Goal: Book appointment/travel/reservation

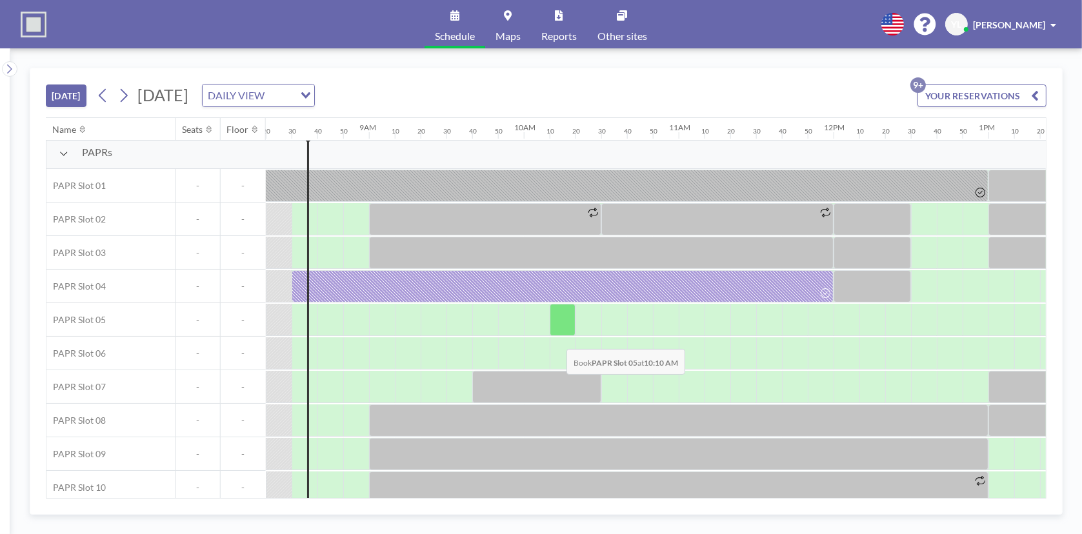
scroll to position [0, 1291]
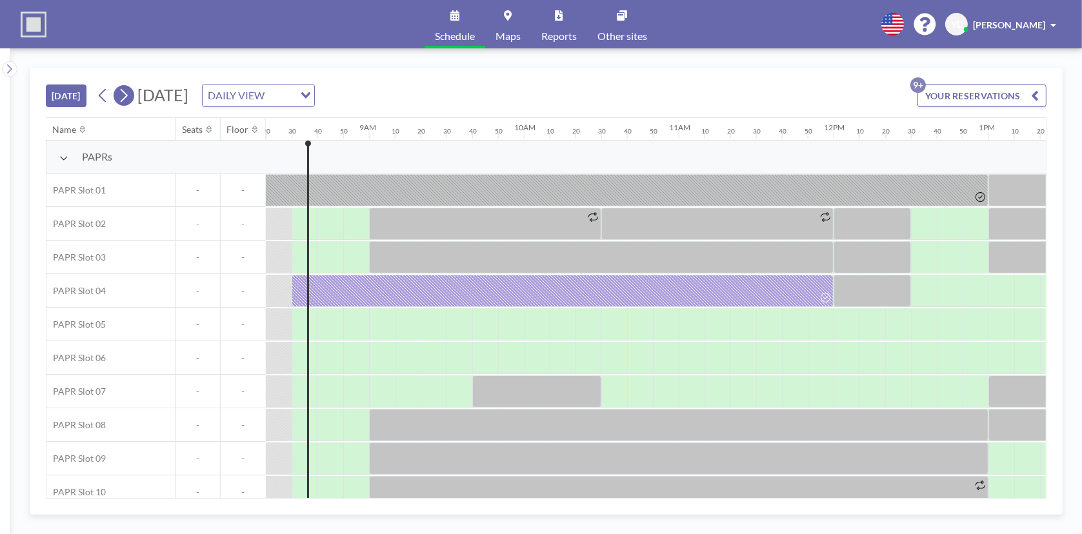
click at [126, 97] on icon at bounding box center [124, 96] width 7 height 14
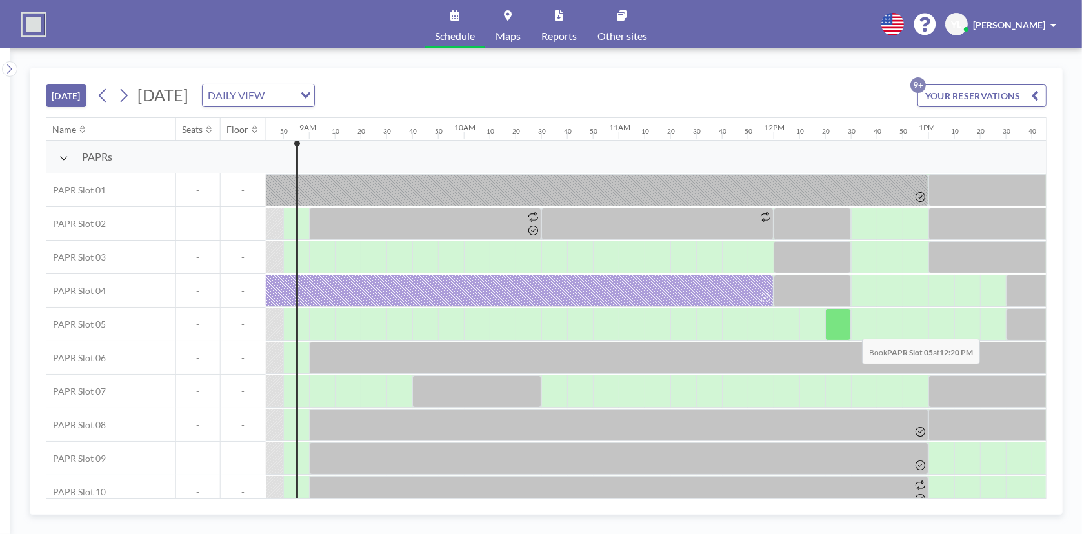
scroll to position [0, 1355]
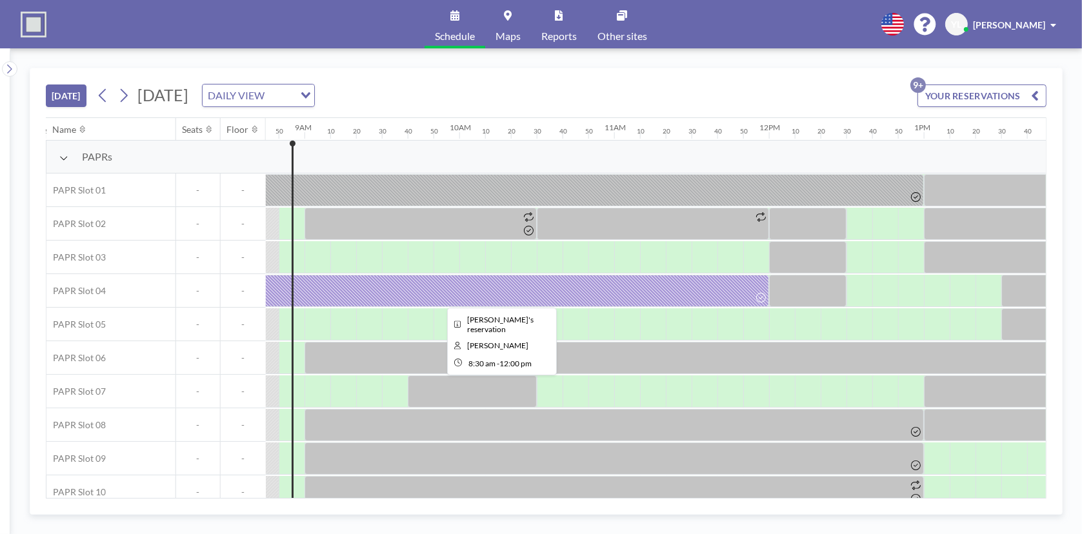
click at [656, 288] on div at bounding box center [498, 291] width 542 height 32
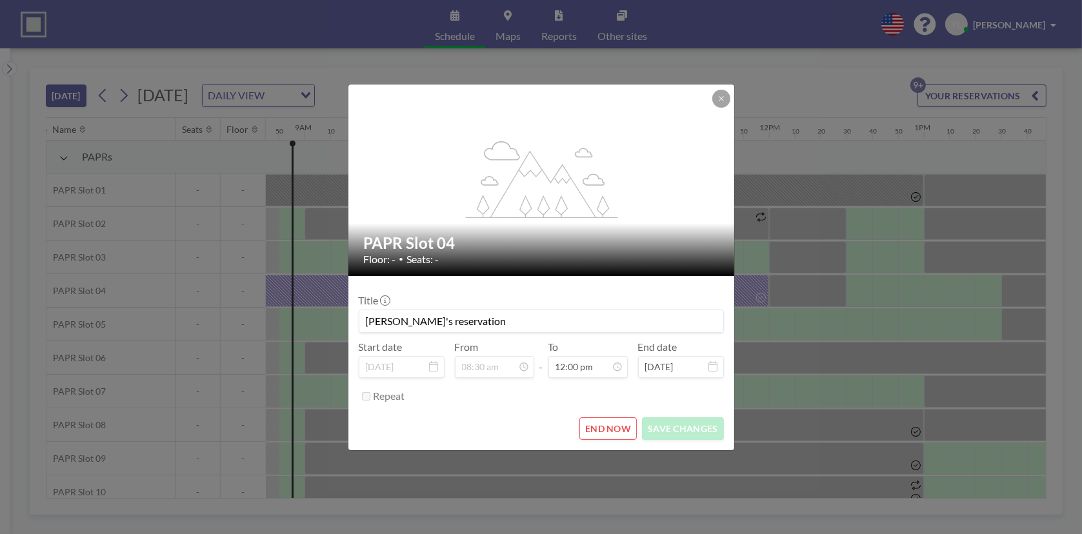
scroll to position [0, 0]
click at [615, 422] on button "END NOW" at bounding box center [608, 429] width 57 height 23
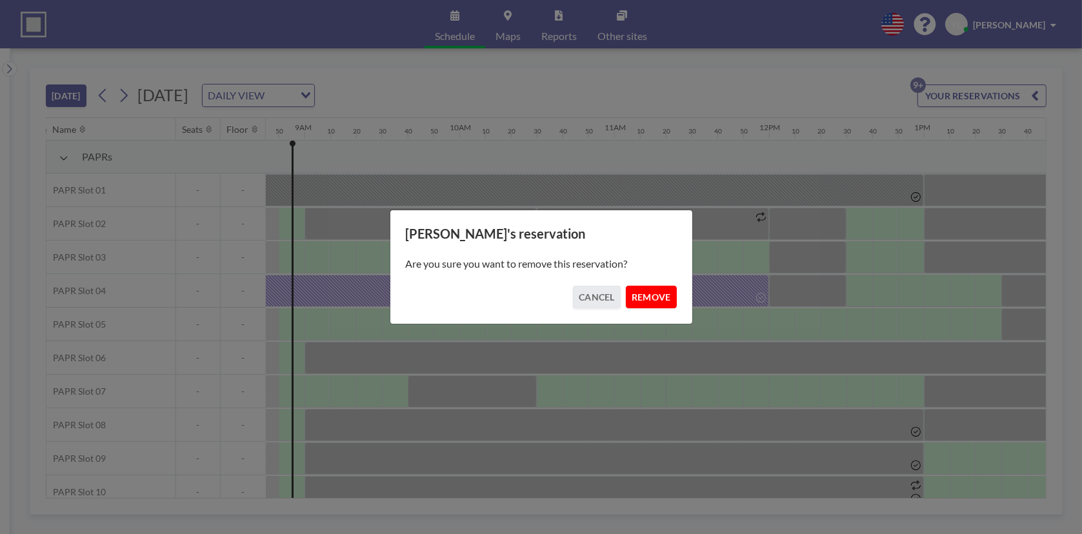
click at [652, 303] on button "REMOVE" at bounding box center [651, 297] width 51 height 23
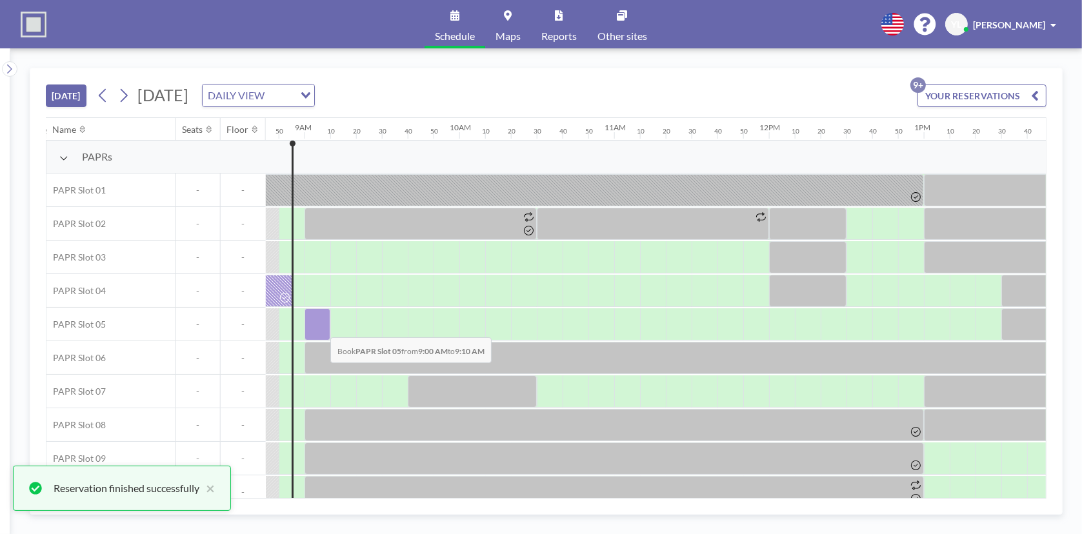
click at [320, 327] on div at bounding box center [318, 324] width 26 height 32
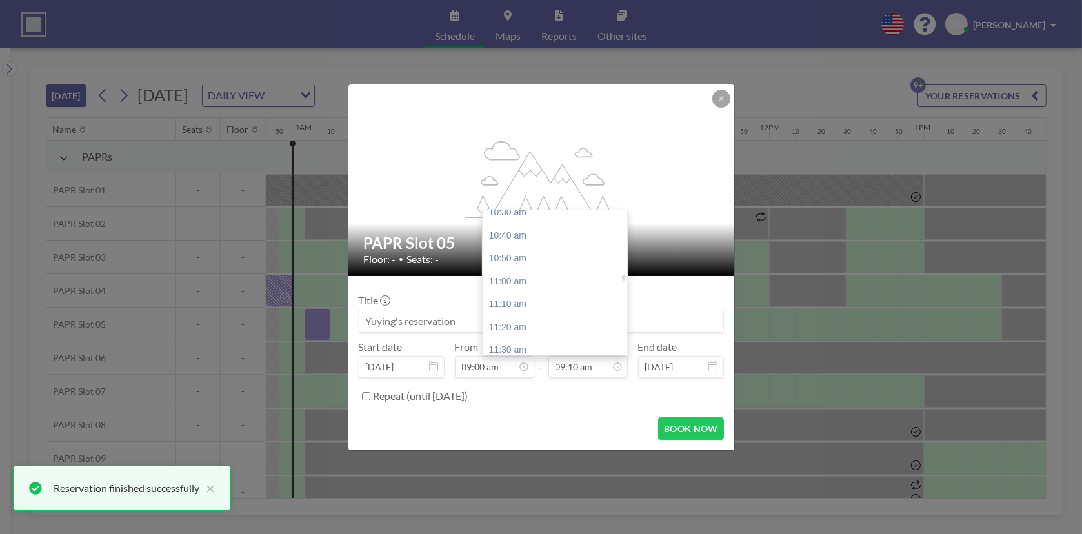
scroll to position [1650, 0]
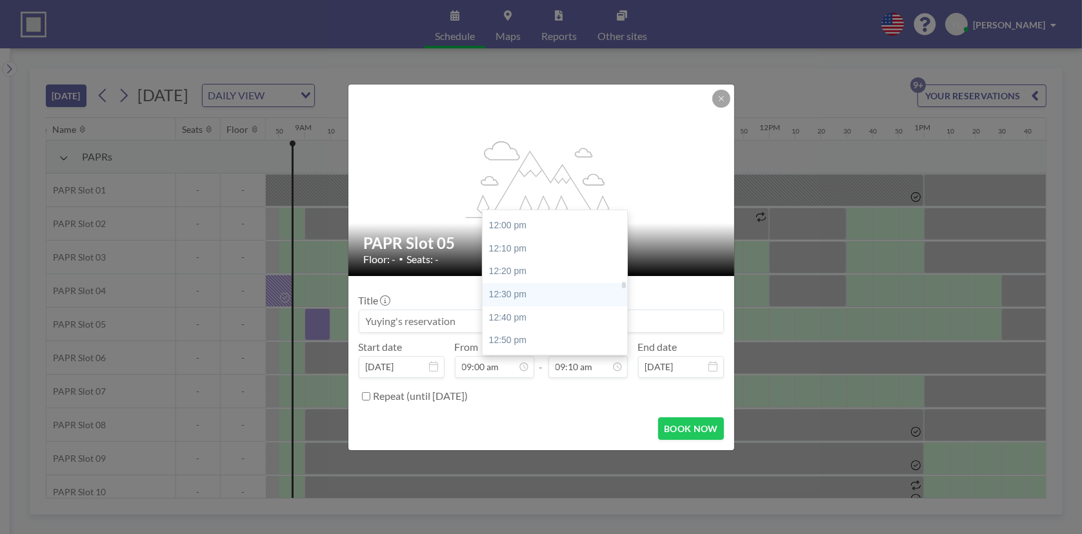
click at [589, 290] on div "12:30 pm" at bounding box center [558, 294] width 151 height 23
type input "12:30 pm"
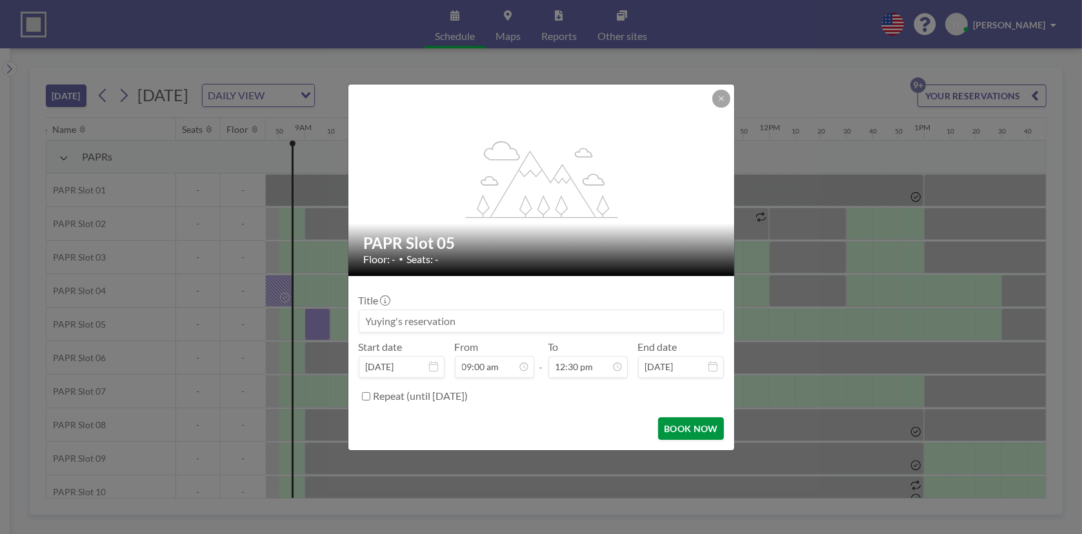
click at [689, 427] on button "BOOK NOW" at bounding box center [690, 429] width 65 height 23
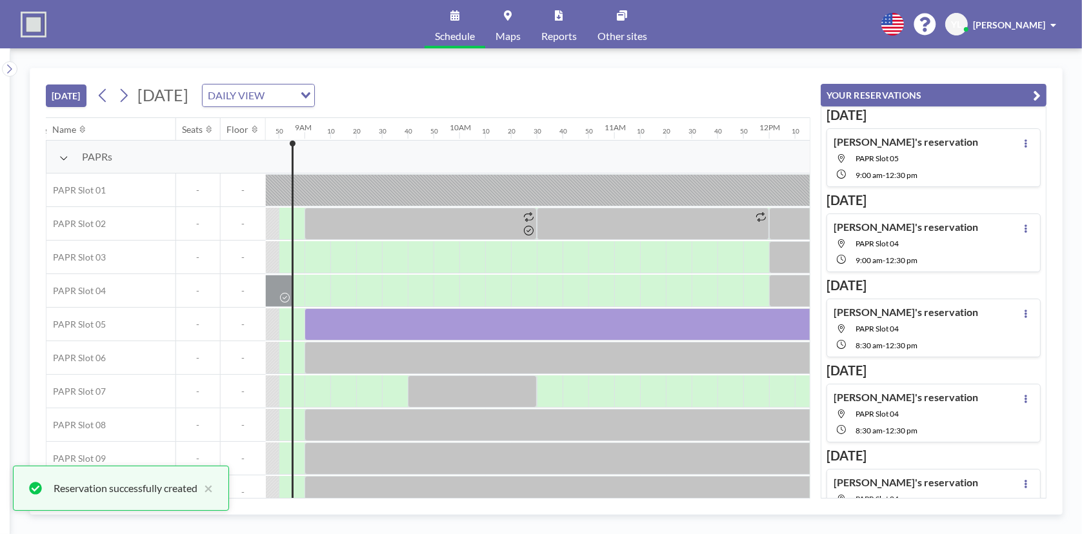
click at [1035, 95] on icon "button" at bounding box center [1037, 95] width 8 height 15
